Goal: Find specific page/section: Find specific page/section

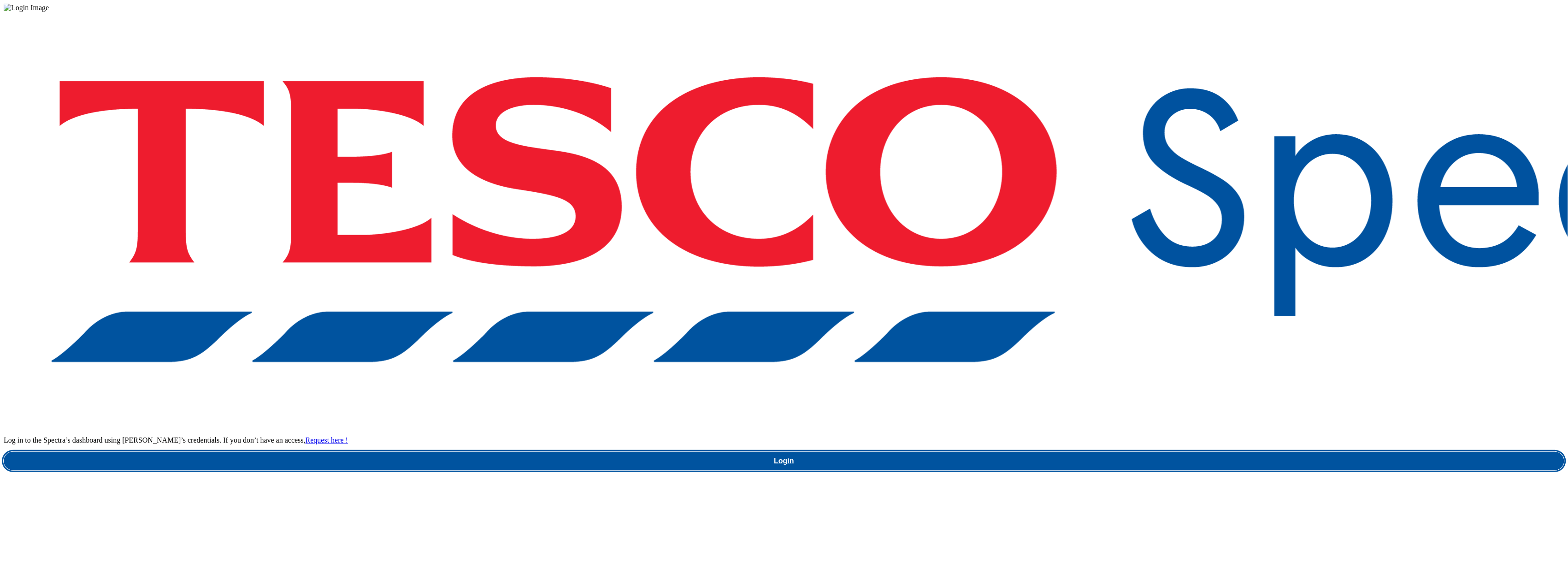
click at [1182, 452] on link "Login" at bounding box center [784, 460] width 1561 height 18
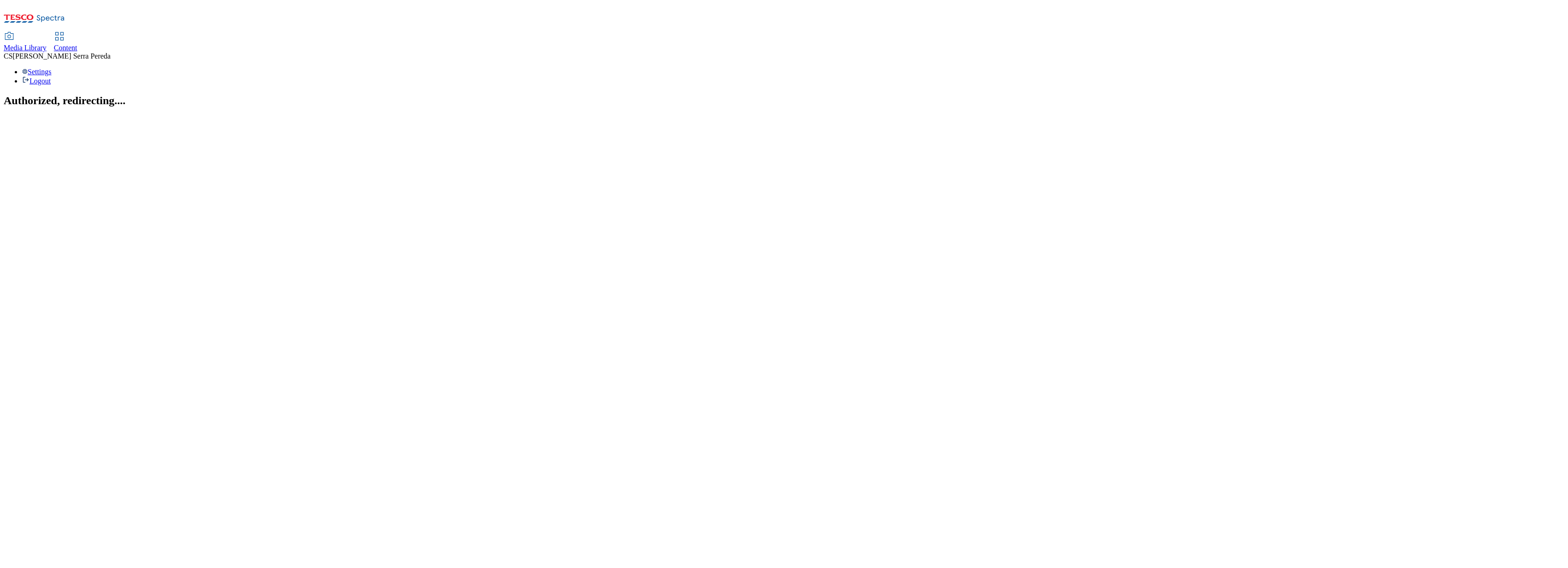
click at [77, 33] on link "Content" at bounding box center [65, 42] width 23 height 19
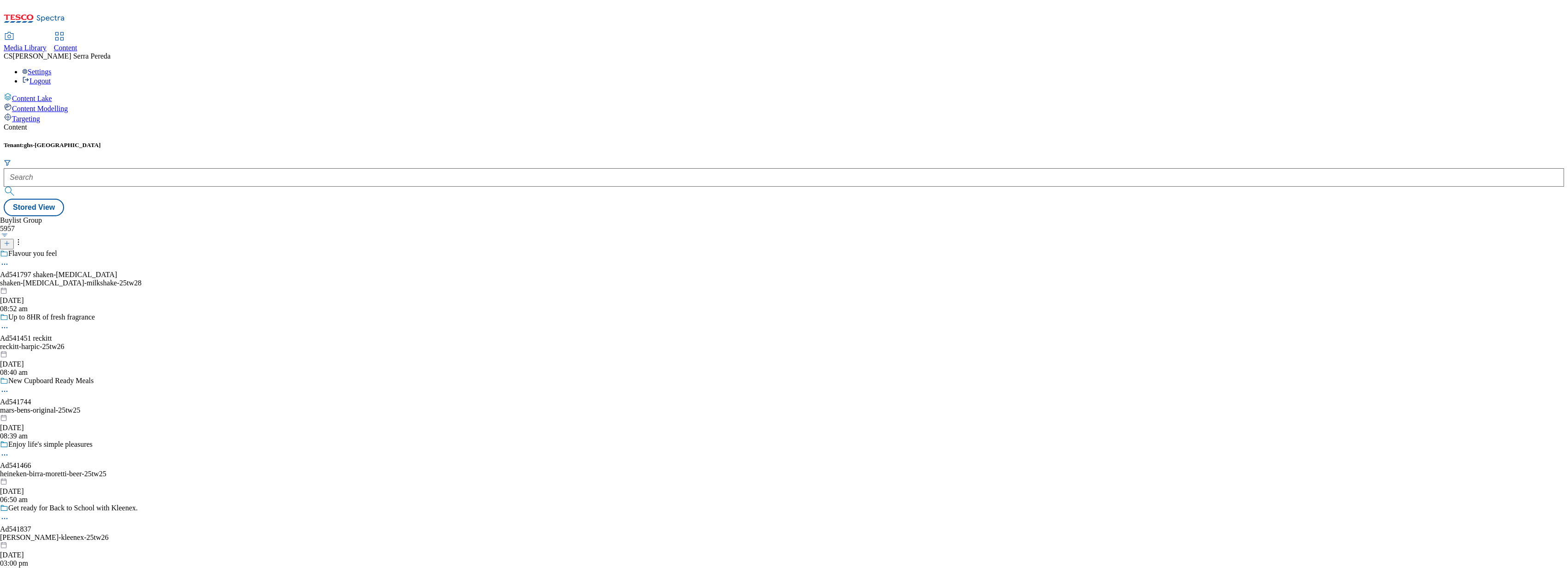
click at [46, 44] on div "Media Library" at bounding box center [26, 48] width 43 height 8
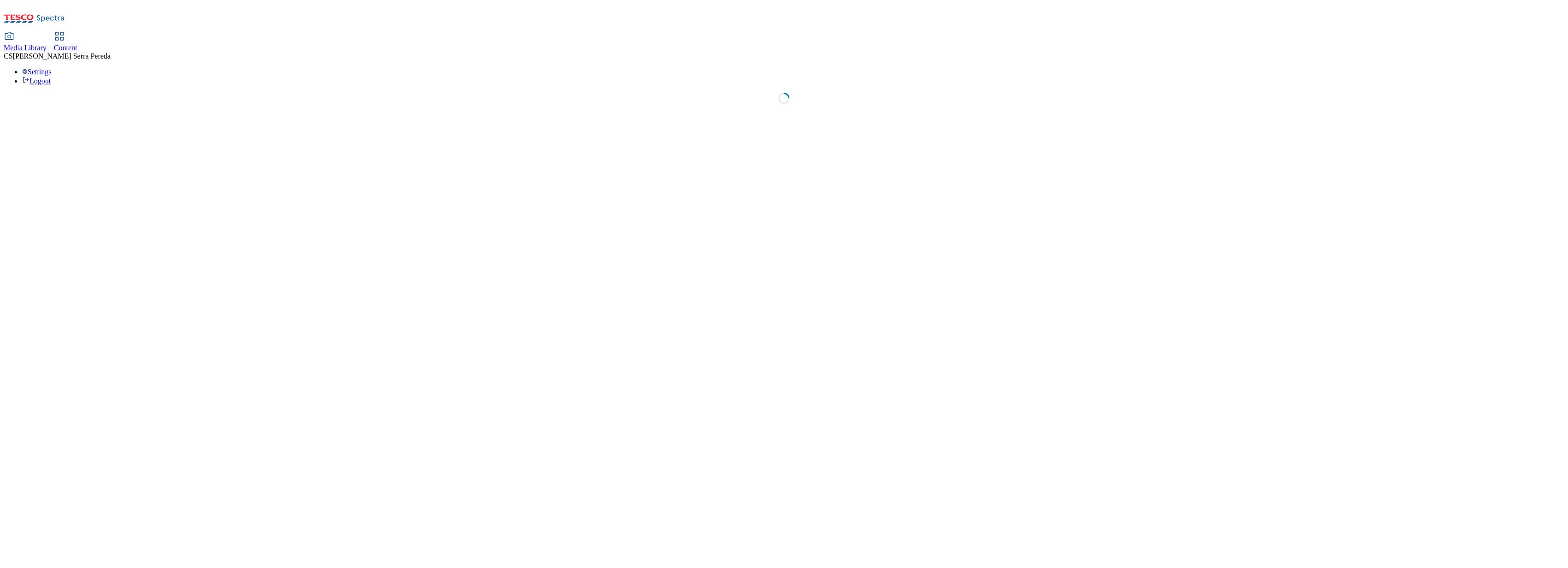
select select "flare-ghs"
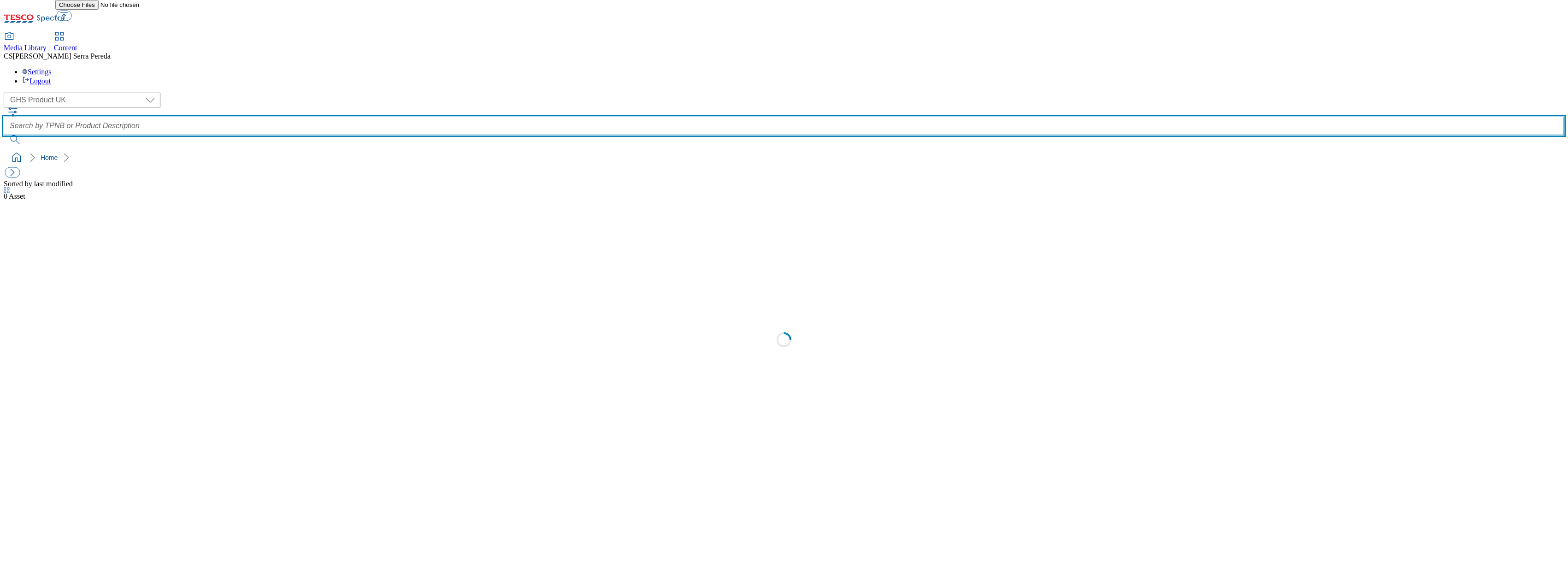
click at [616, 116] on input "text" at bounding box center [784, 125] width 1561 height 18
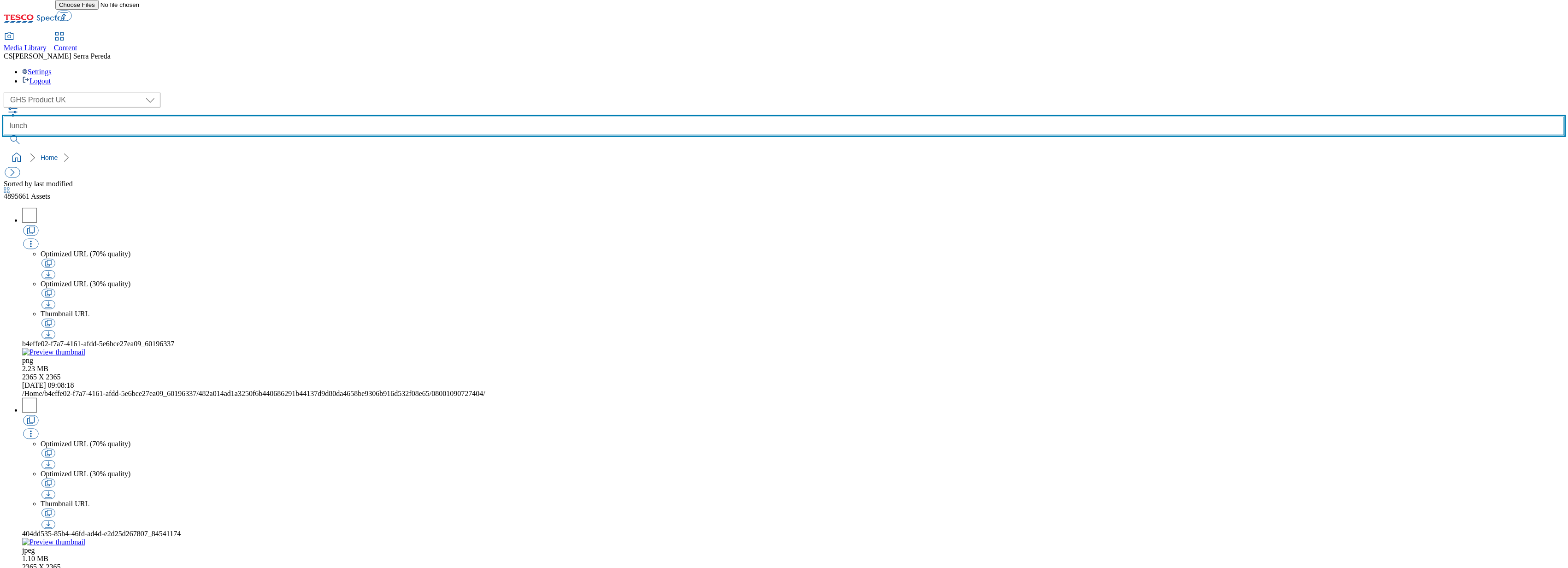
type input "lunch"
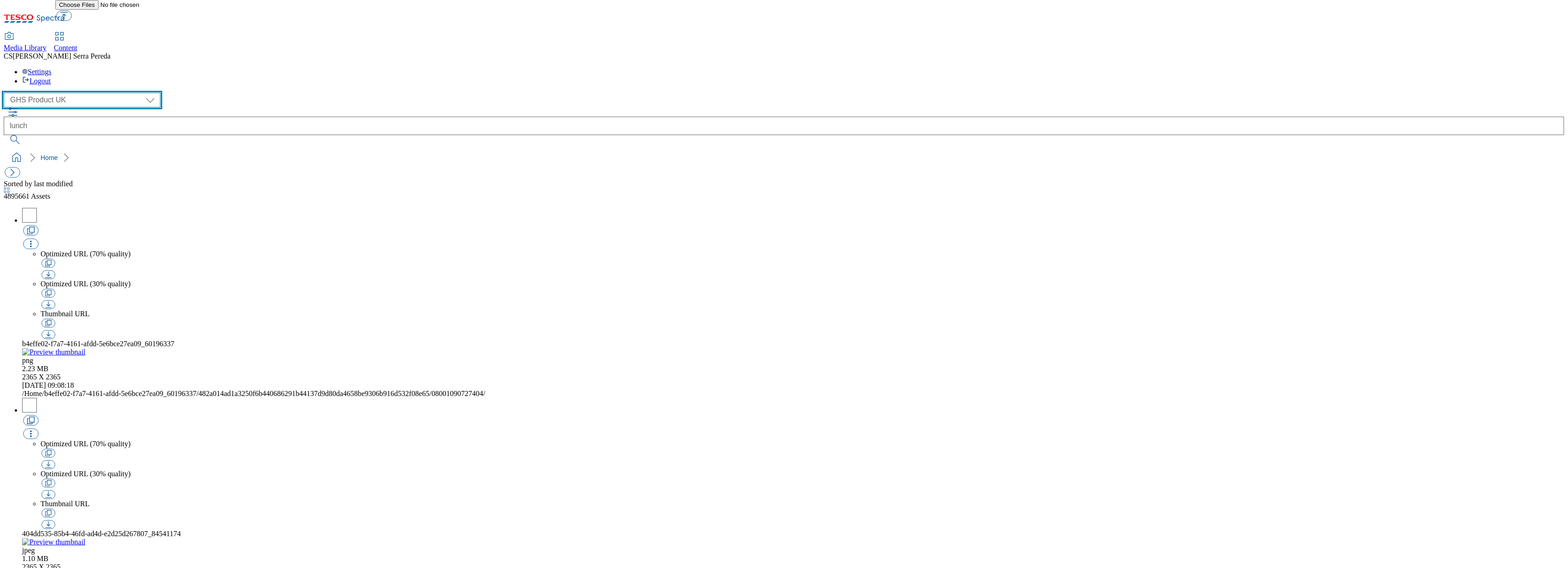
click at [63, 93] on select "Dotcom UK GHS Marketing UK GHS Product UK ghs-roi Realfood" at bounding box center [82, 100] width 156 height 14
select select "flare-ghs-mktg"
click at [6, 93] on select "Dotcom UK GHS Marketing UK GHS Product UK ghs-roi Realfood" at bounding box center [82, 100] width 156 height 14
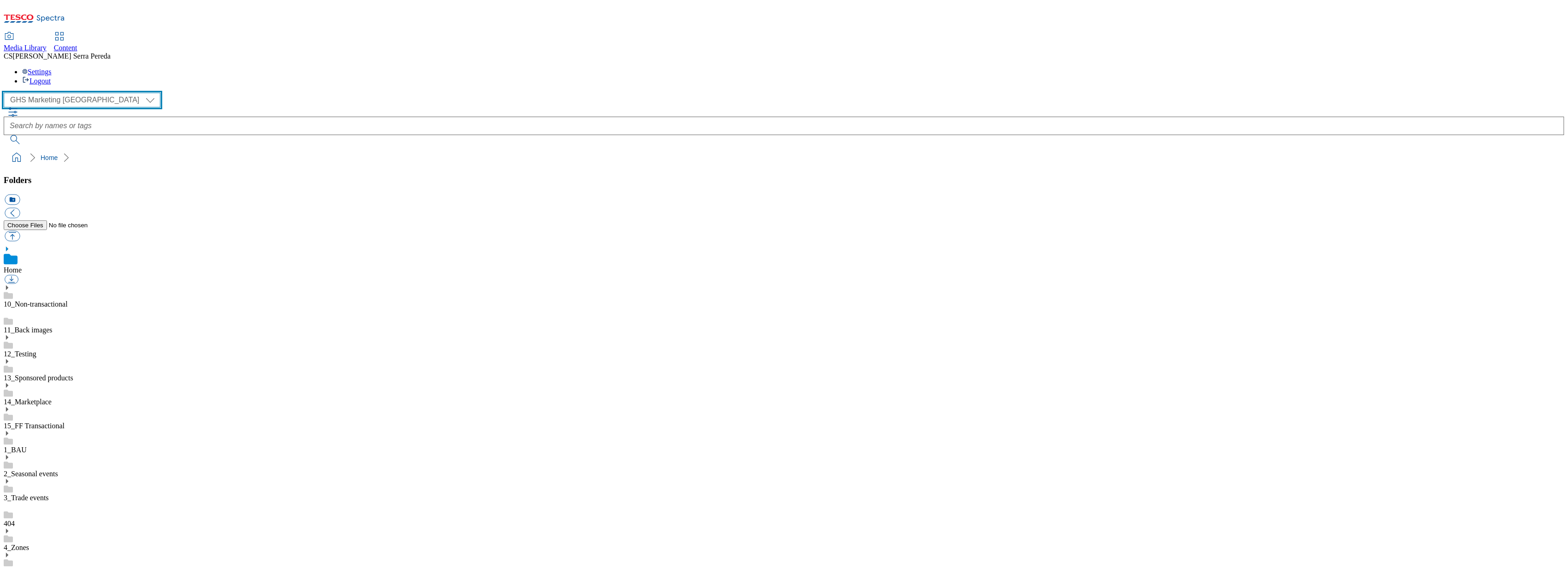
scroll to position [1, 0]
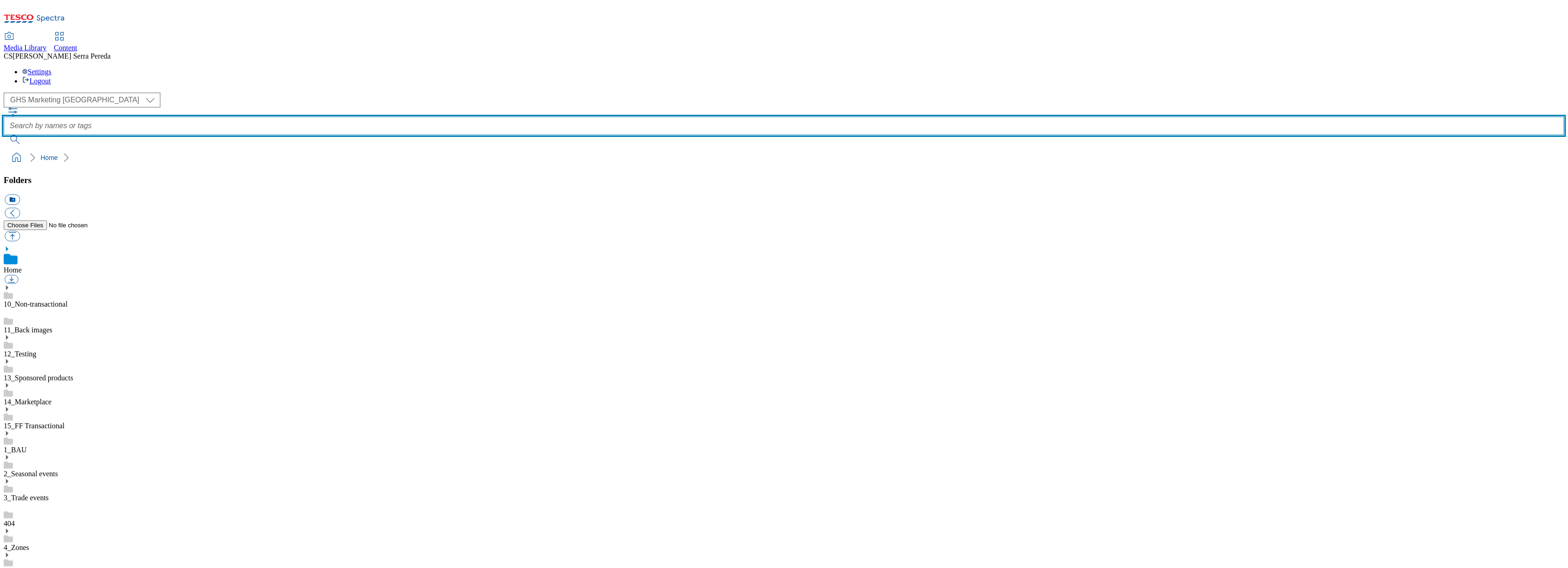
click at [588, 116] on input "text" at bounding box center [784, 125] width 1561 height 18
type input "lunch"
click at [4, 135] on button "submit" at bounding box center [16, 140] width 24 height 10
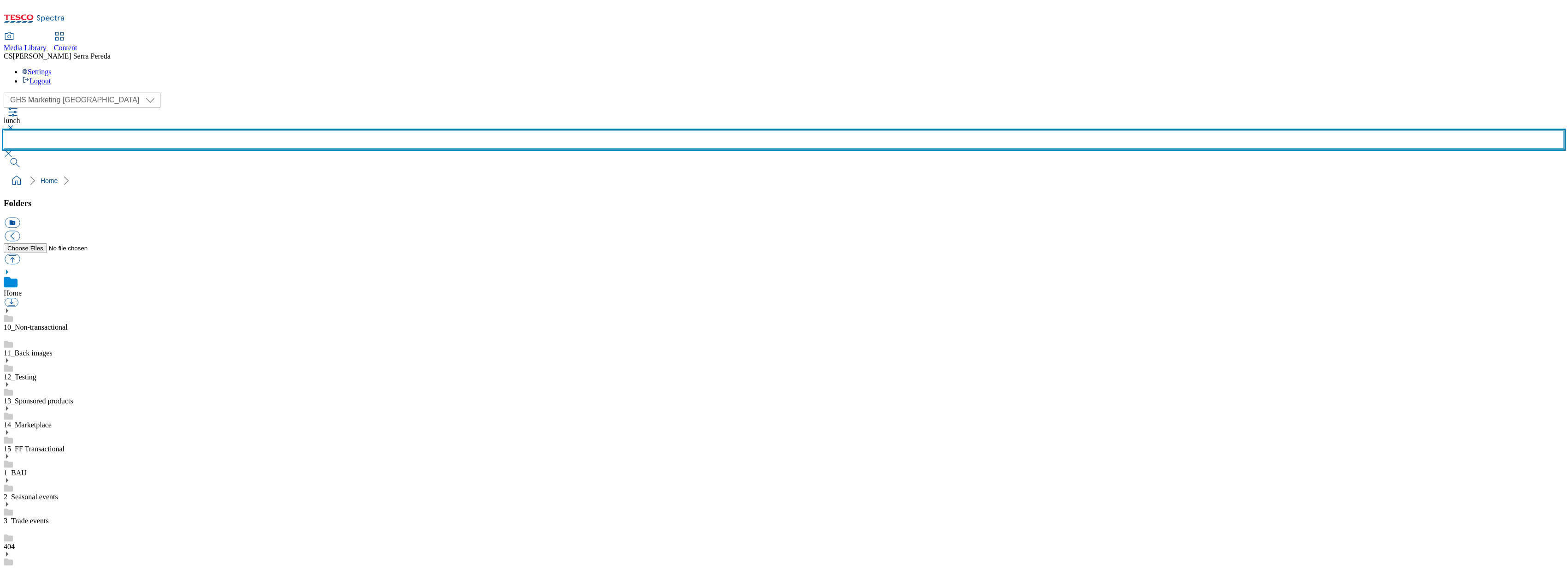
scroll to position [61, 0]
